Goal: Check status: Check status

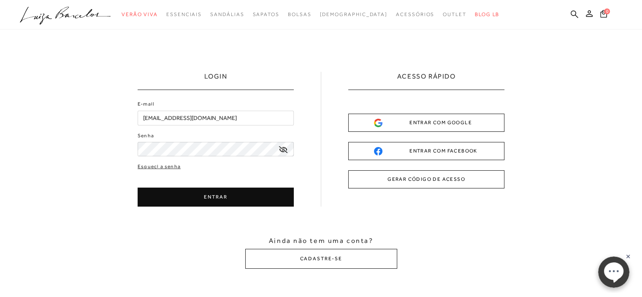
click at [167, 197] on button "ENTRAR" at bounding box center [216, 196] width 156 height 19
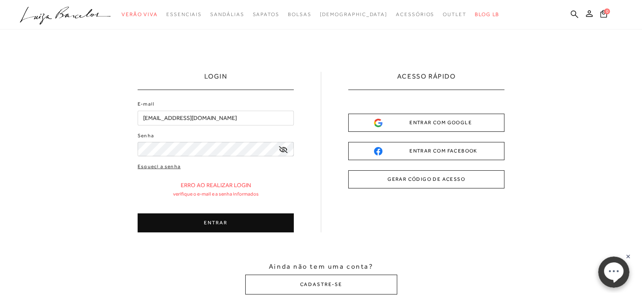
click at [220, 225] on button "ENTRAR" at bounding box center [216, 222] width 156 height 19
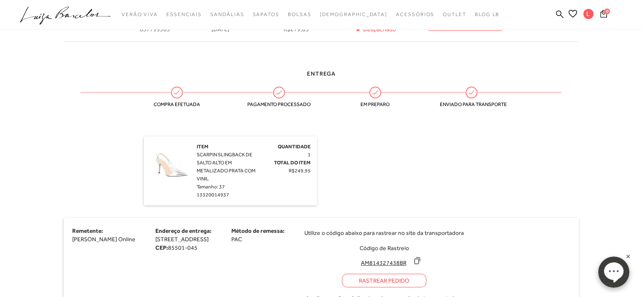
scroll to position [169, 0]
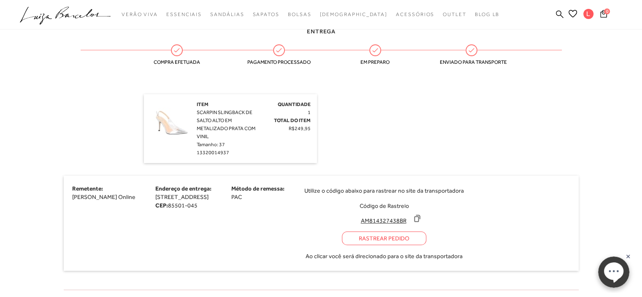
click at [418, 238] on div "Rastrear Pedido" at bounding box center [384, 238] width 84 height 14
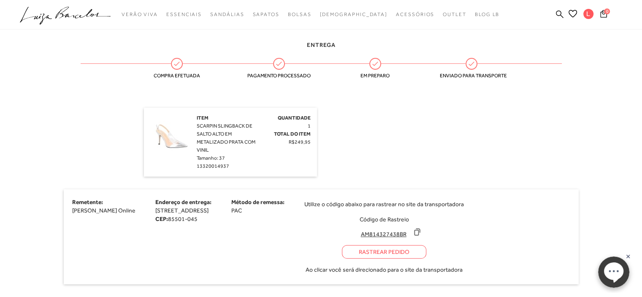
click at [421, 231] on icon at bounding box center [417, 232] width 8 height 8
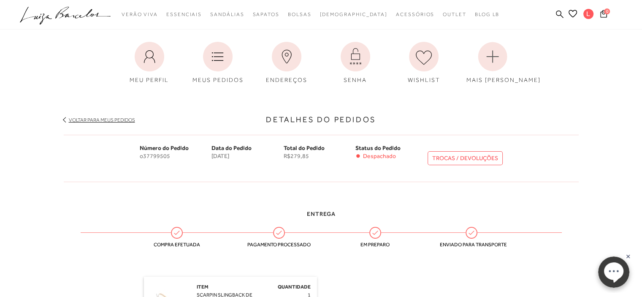
click at [108, 119] on link "Voltar para meus pedidos" at bounding box center [102, 120] width 66 height 6
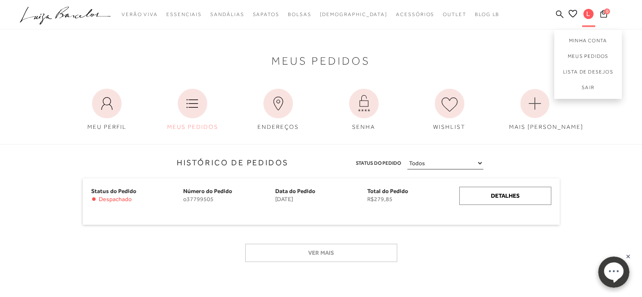
click at [584, 15] on span "L" at bounding box center [588, 14] width 10 height 10
click at [593, 88] on link "Sair" at bounding box center [588, 89] width 68 height 19
